Goal: Find specific page/section

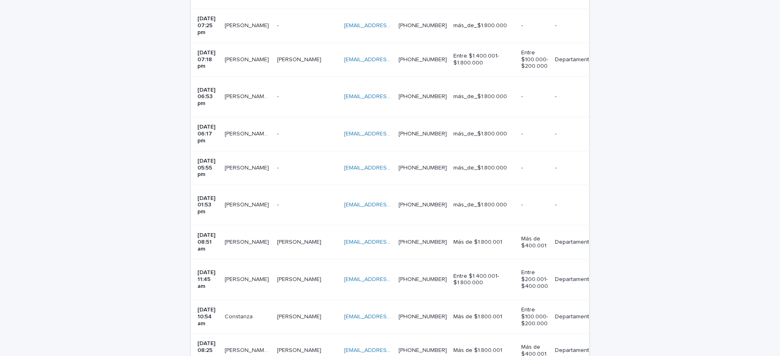
scroll to position [296, 0]
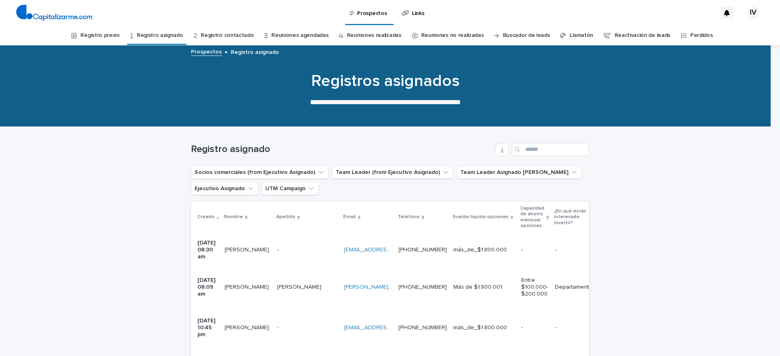
click at [117, 32] on link "Registro previo" at bounding box center [99, 35] width 39 height 19
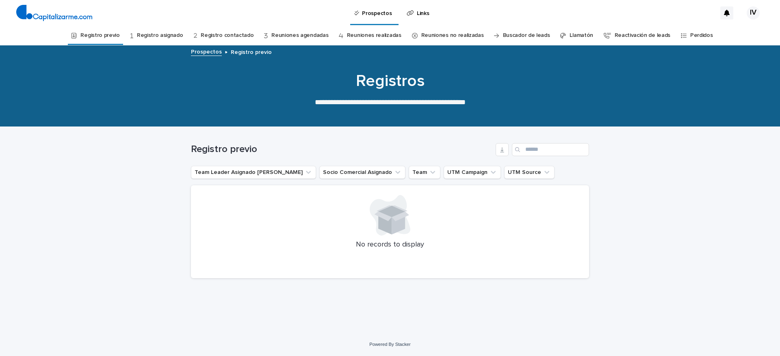
click at [168, 34] on link "Registro asignado" at bounding box center [160, 35] width 46 height 19
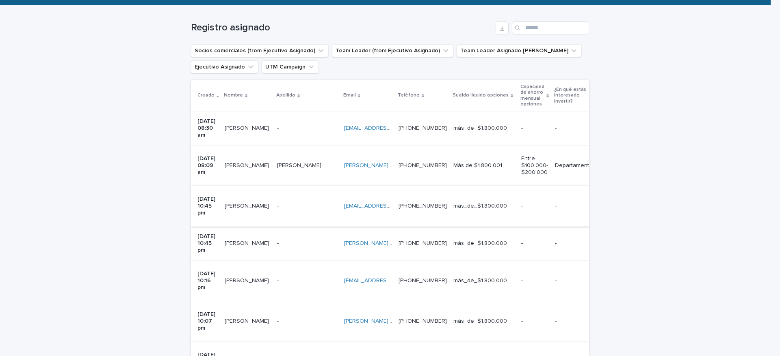
scroll to position [61, 0]
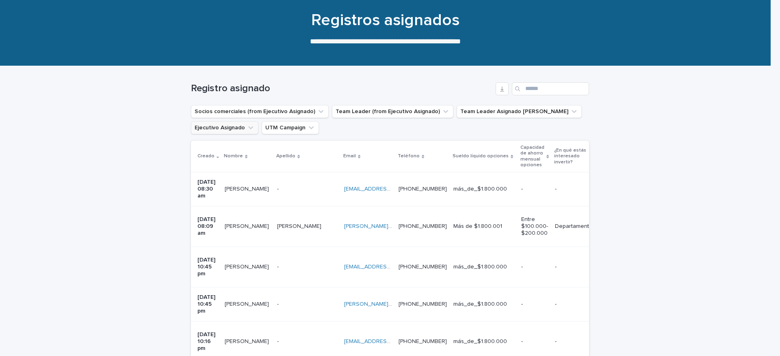
click at [246, 124] on icon "Ejecutivo Asignado" at bounding box center [250, 128] width 8 height 8
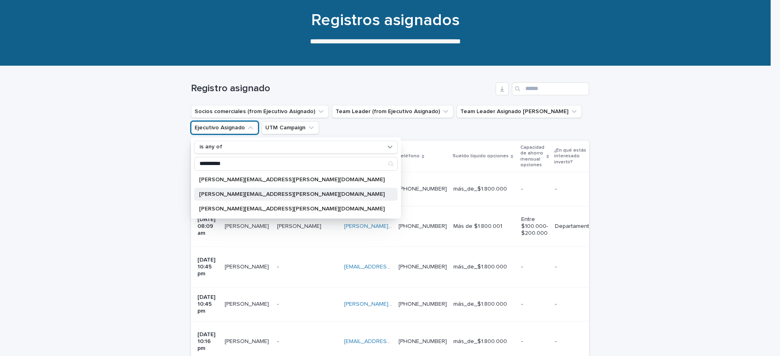
type input "**********"
click at [261, 195] on p "[PERSON_NAME][EMAIL_ADDRESS][PERSON_NAME][DOMAIN_NAME]" at bounding box center [292, 195] width 186 height 6
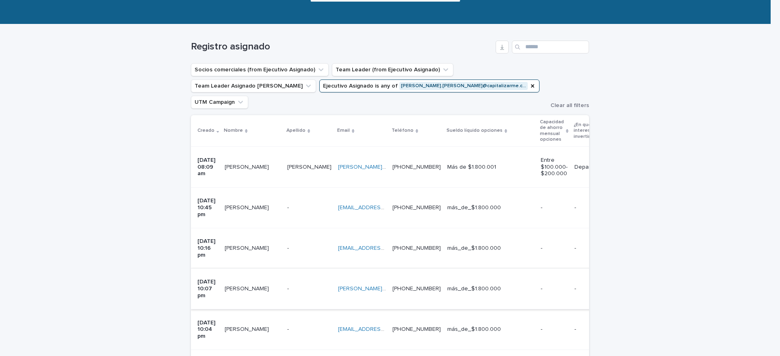
scroll to position [122, 0]
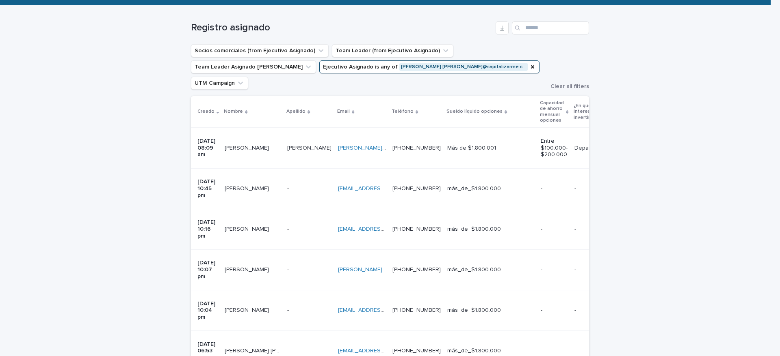
click at [338, 182] on div "[EMAIL_ADDRESS][DOMAIN_NAME] [EMAIL_ADDRESS][DOMAIN_NAME]" at bounding box center [362, 188] width 48 height 13
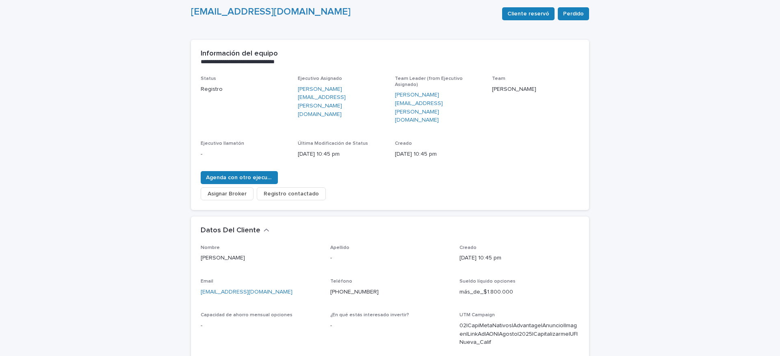
scroll to position [122, 0]
